Goal: Navigation & Orientation: Find specific page/section

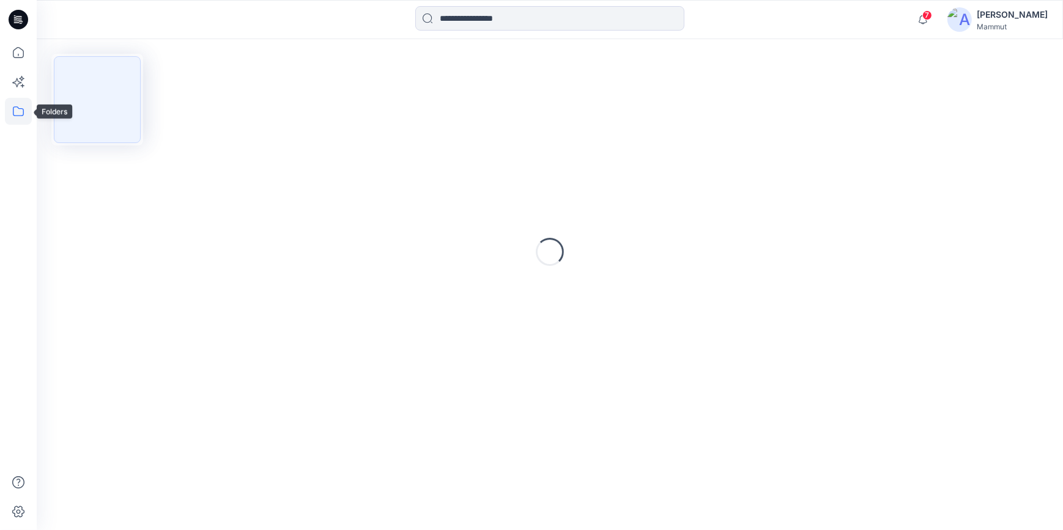
click at [17, 108] on icon at bounding box center [18, 111] width 27 height 27
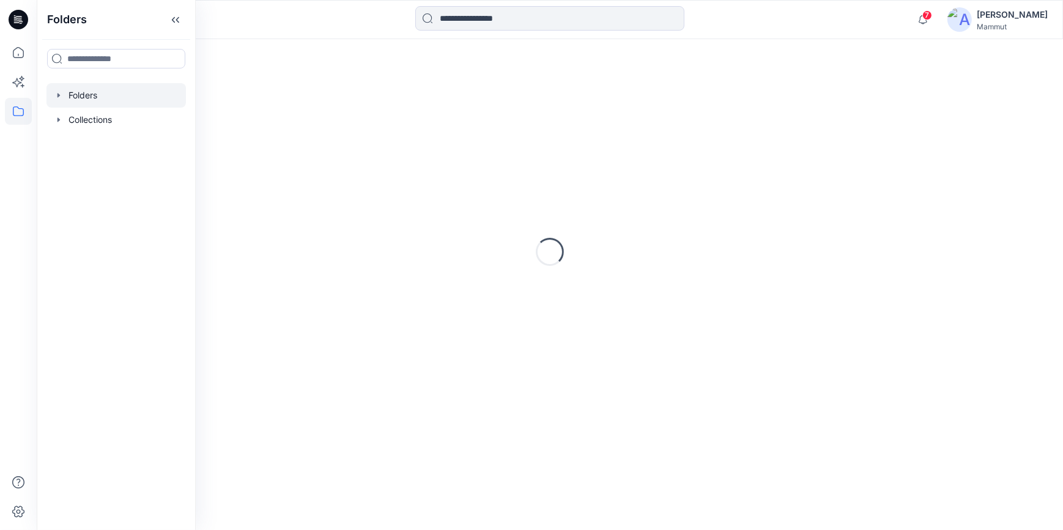
click at [93, 91] on div at bounding box center [115, 95] width 139 height 24
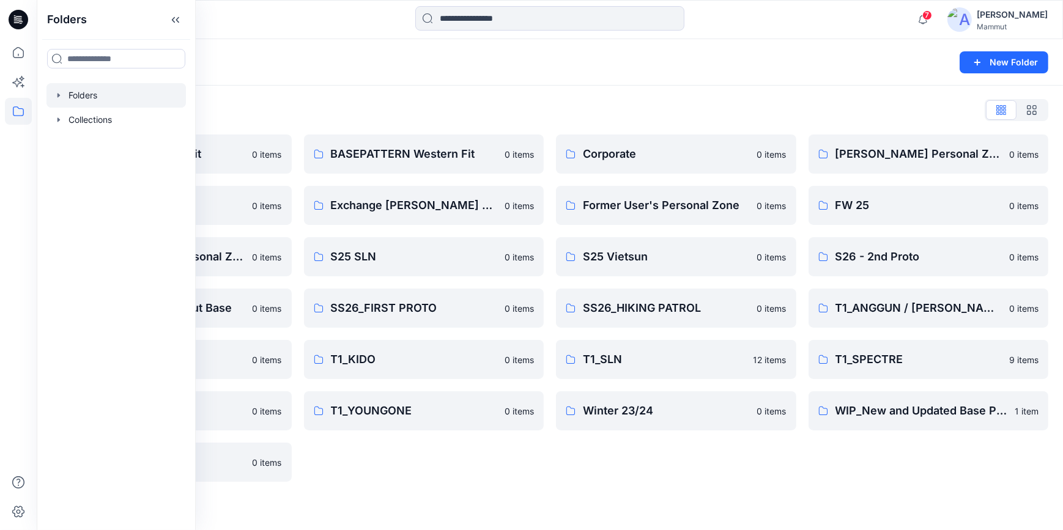
click at [605, 460] on div "Corporate 0 items Former User's Personal Zone 0 items S25 Vietsun 0 items SS26_…" at bounding box center [676, 308] width 240 height 347
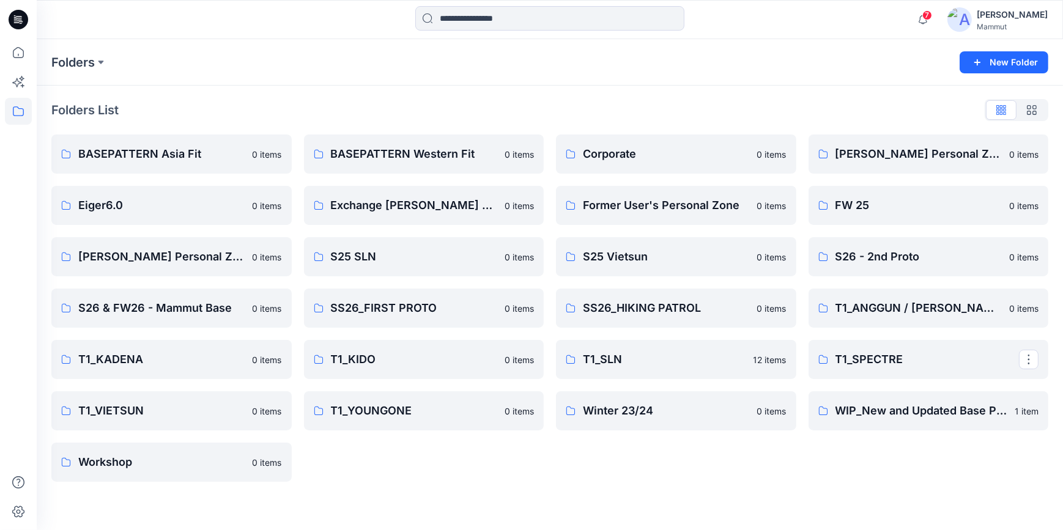
click at [875, 352] on p "T1_SPECTRE" at bounding box center [927, 359] width 184 height 17
